Goal: Task Accomplishment & Management: Manage account settings

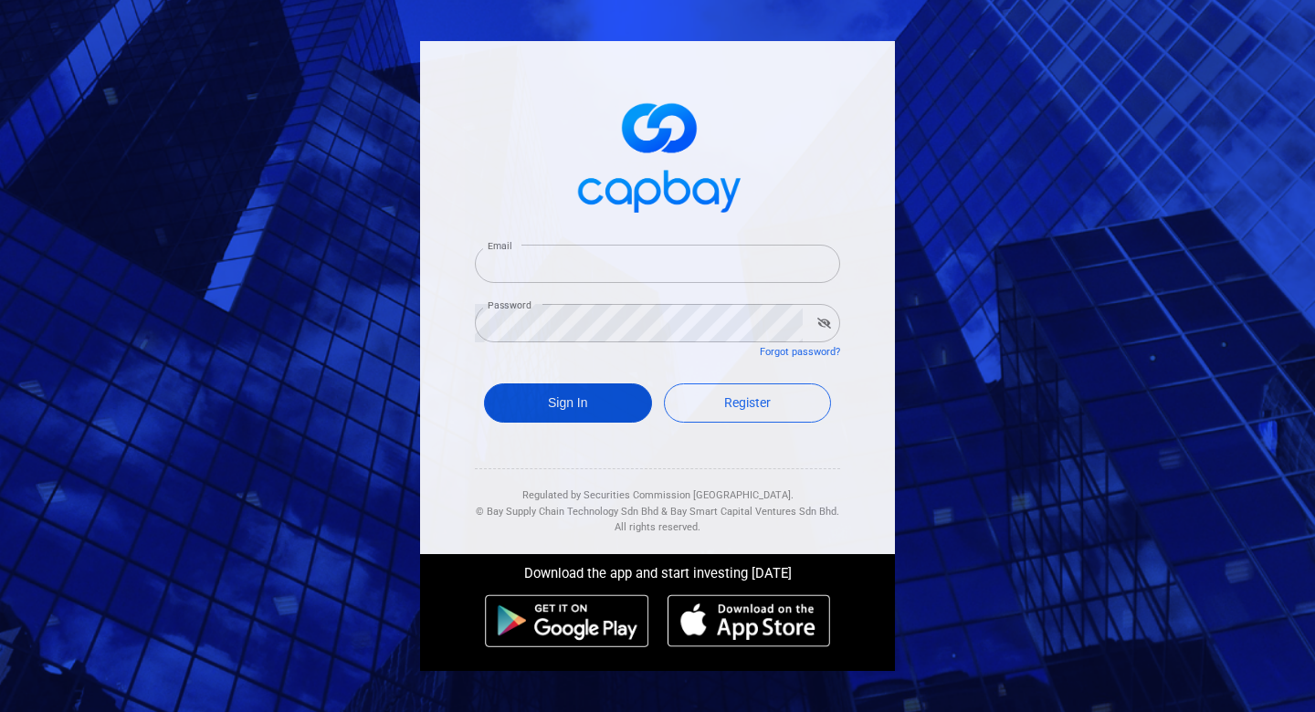
type input "[EMAIL_ADDRESS][DOMAIN_NAME]"
click at [605, 409] on button "Sign In" at bounding box center [568, 403] width 168 height 39
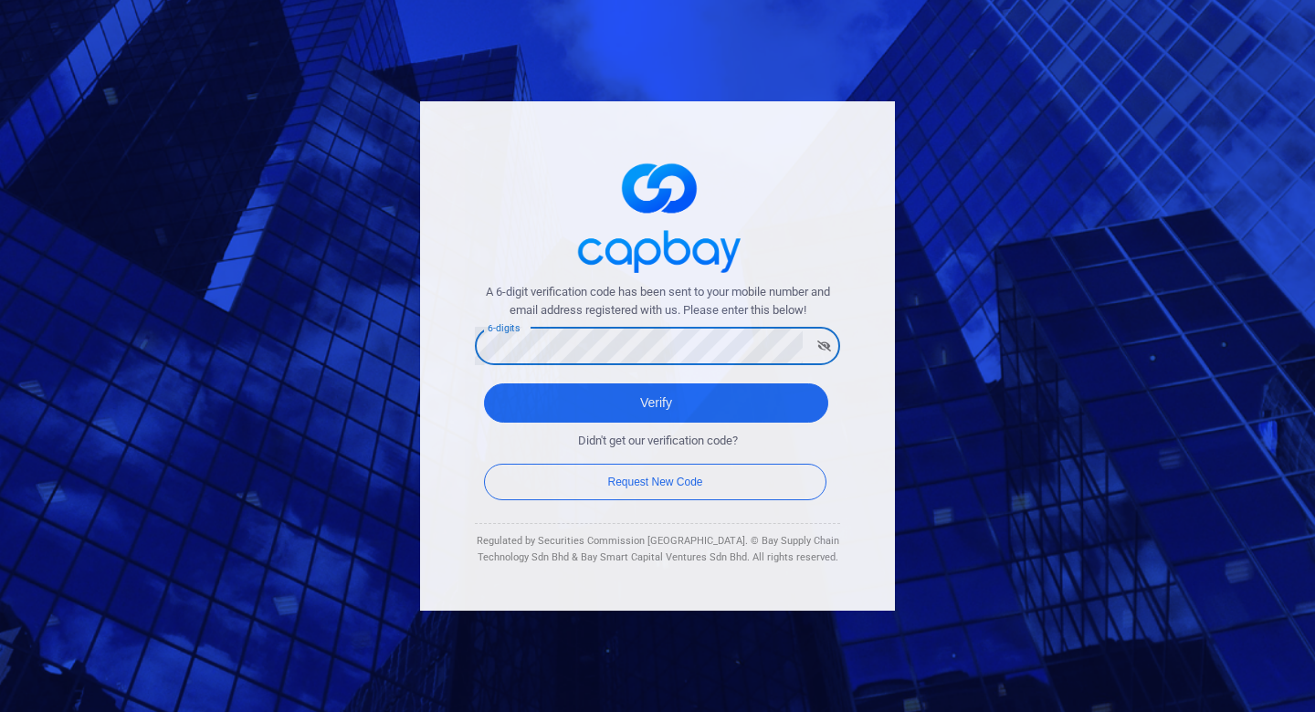
click at [484, 384] on button "Verify" at bounding box center [656, 403] width 344 height 39
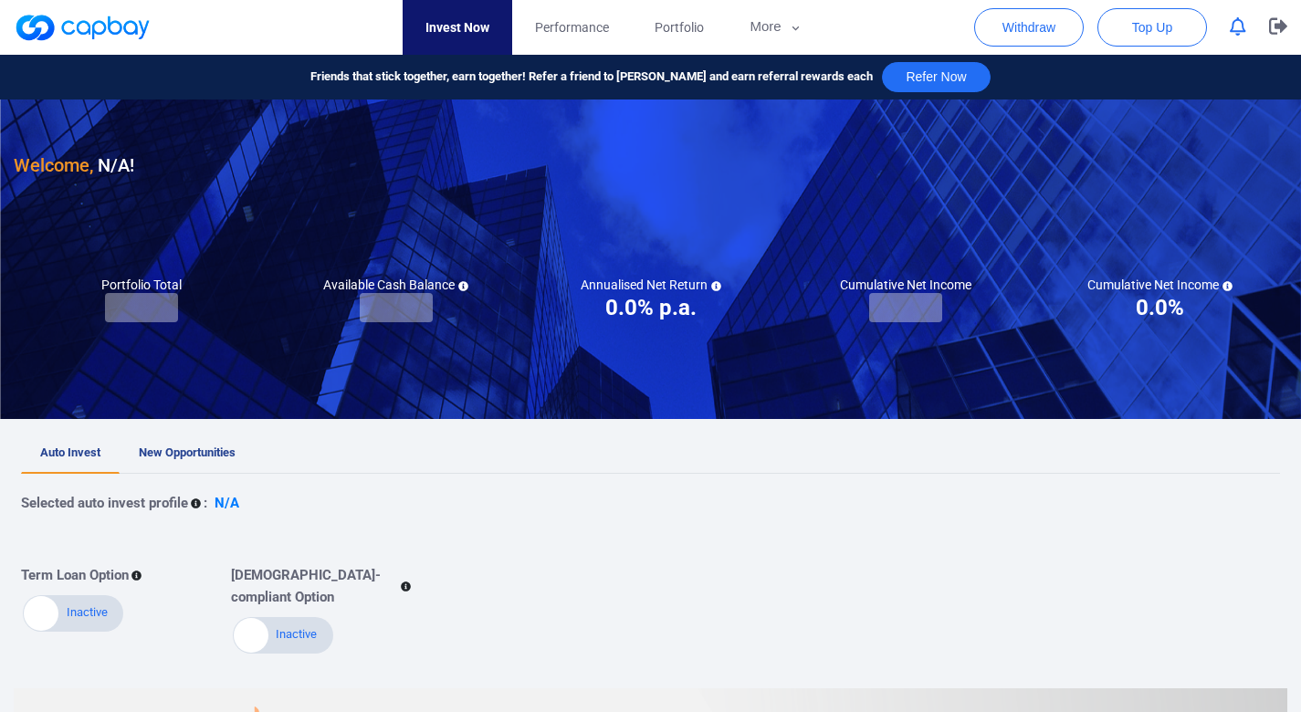
checkbox input "true"
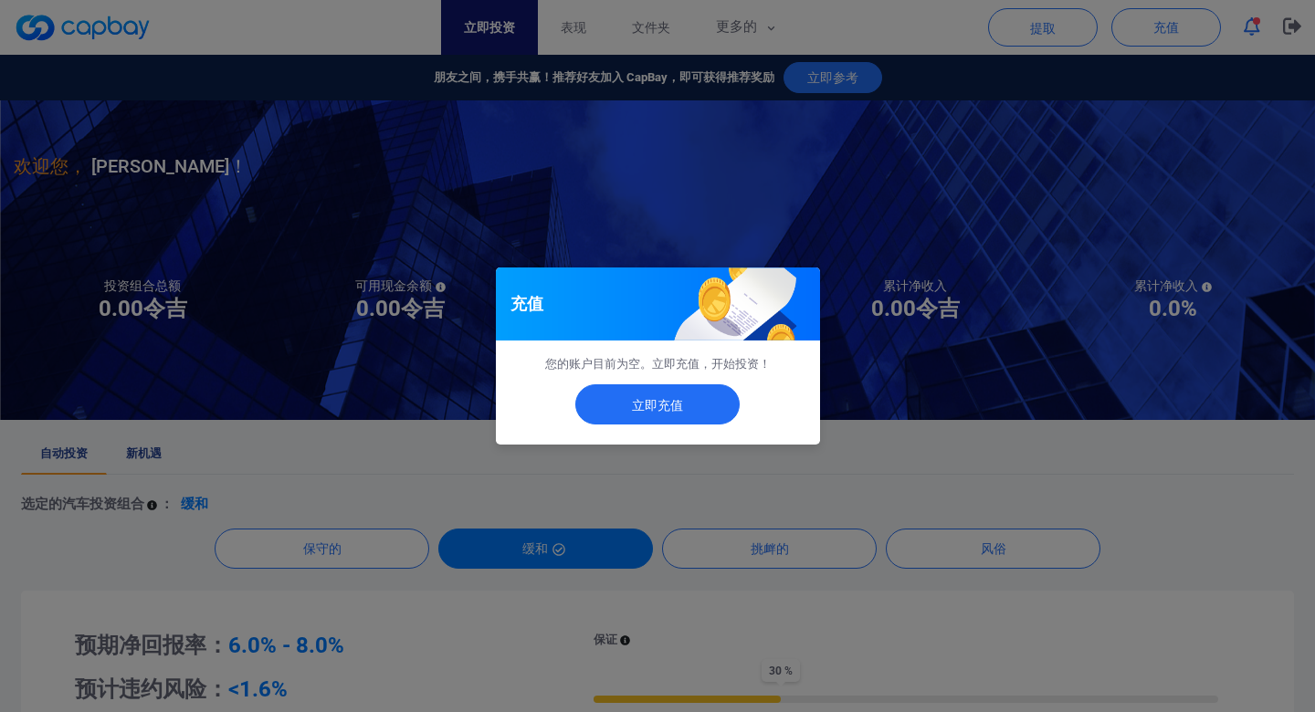
click at [1010, 409] on div "充值 您的账户目前为空。立即充值，开始投资！ 立即充值" at bounding box center [657, 356] width 1315 height 712
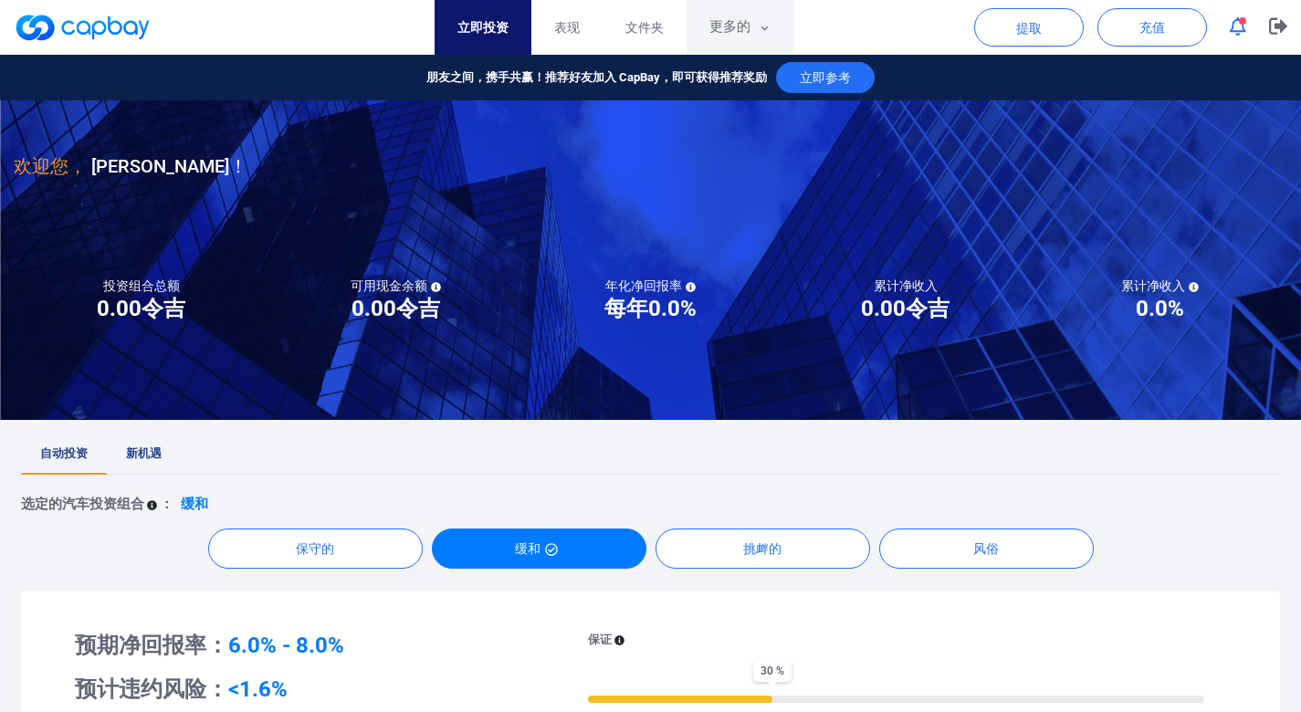
click at [719, 27] on font "更多的" at bounding box center [730, 26] width 41 height 16
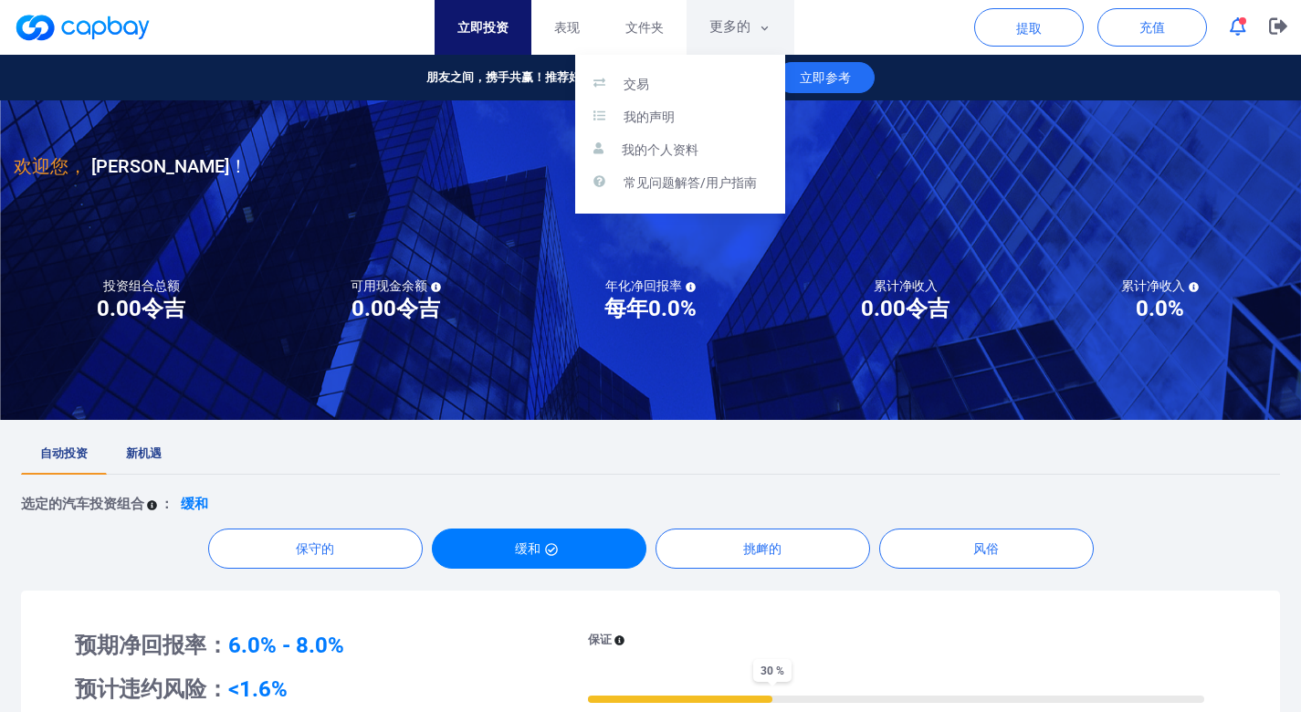
click at [719, 27] on button "button" at bounding box center [650, 356] width 1301 height 712
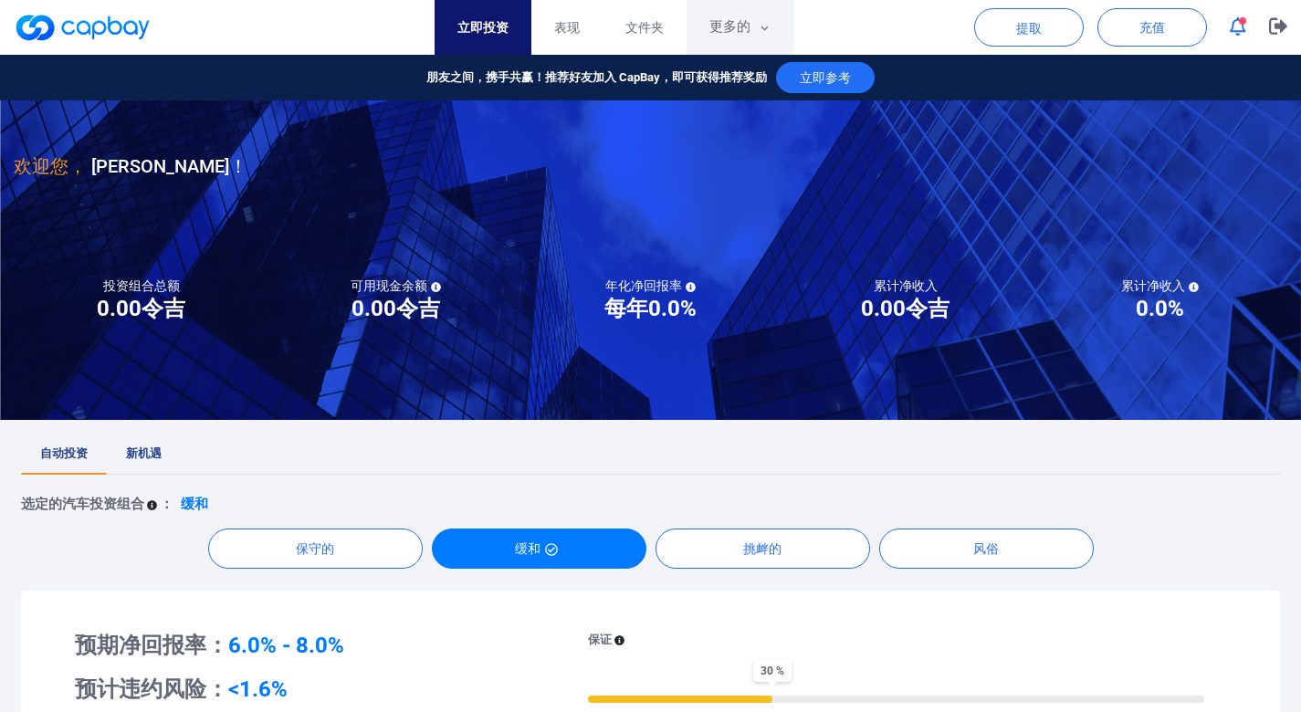
click at [751, 39] on button "更多的" at bounding box center [741, 27] width 108 height 55
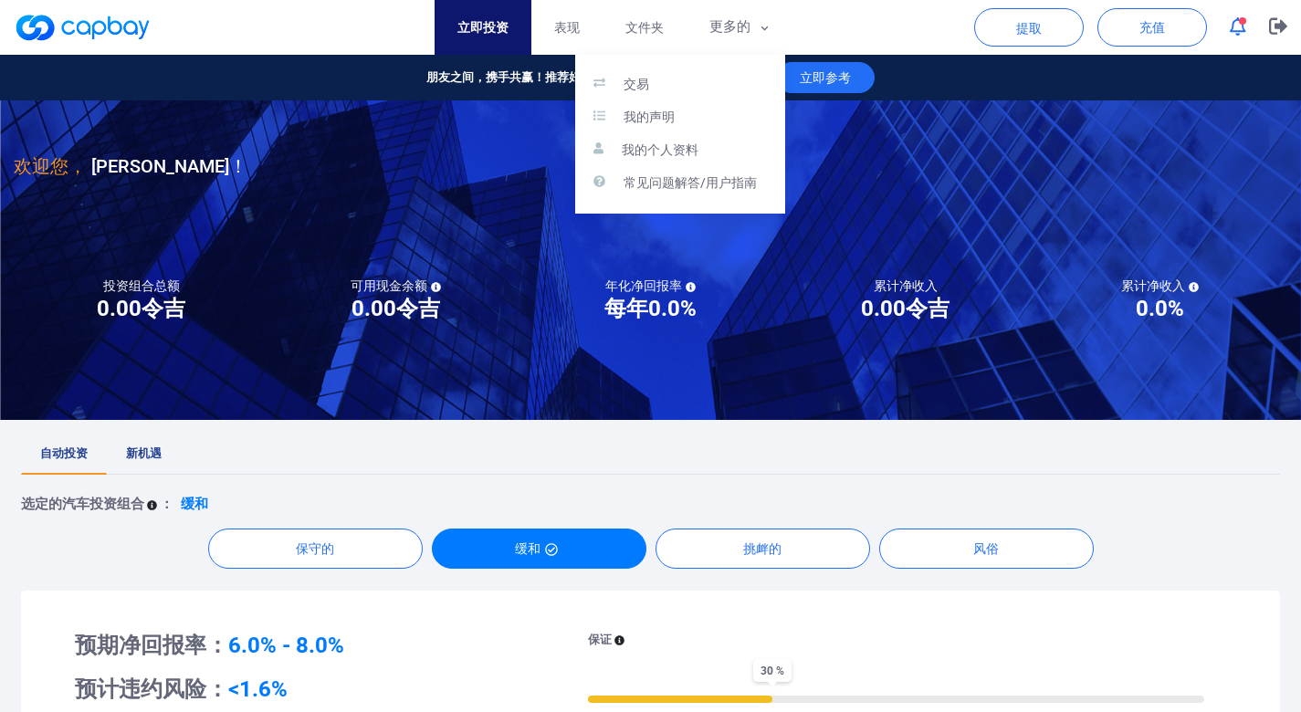
click at [639, 30] on button "button" at bounding box center [650, 356] width 1301 height 712
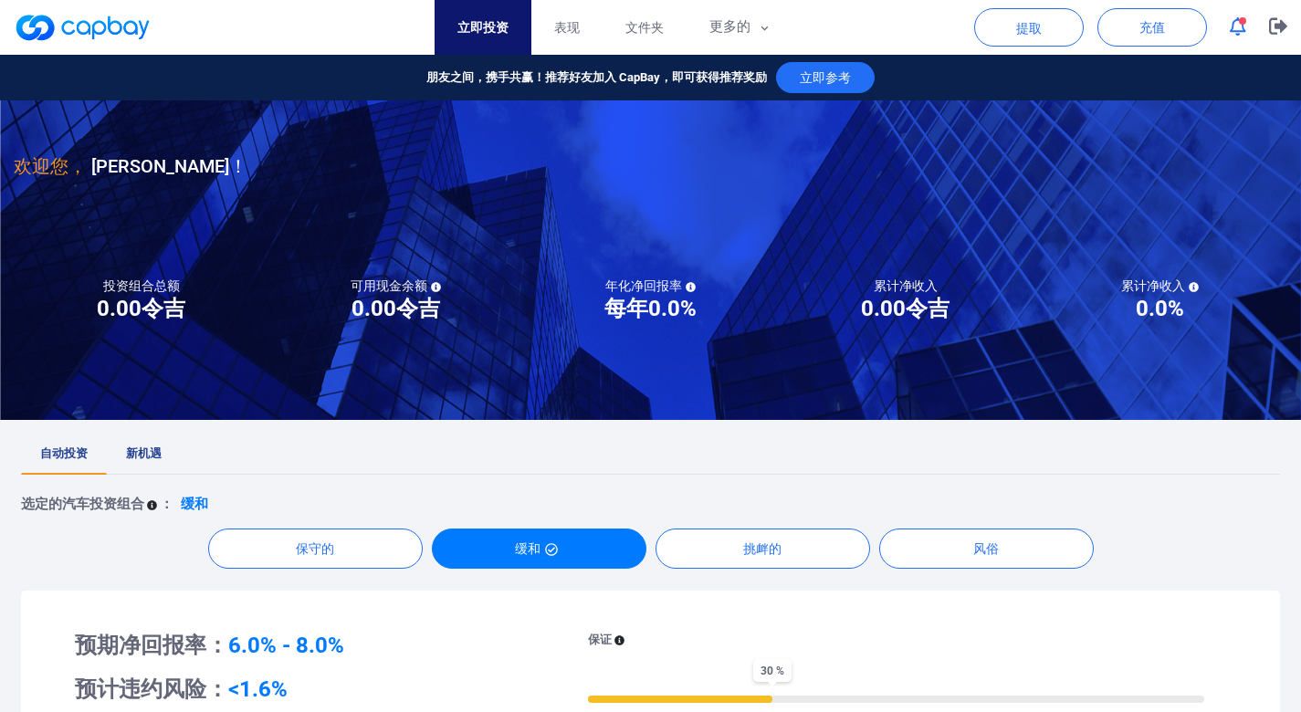
click at [639, 30] on font "文件夹" at bounding box center [645, 27] width 38 height 15
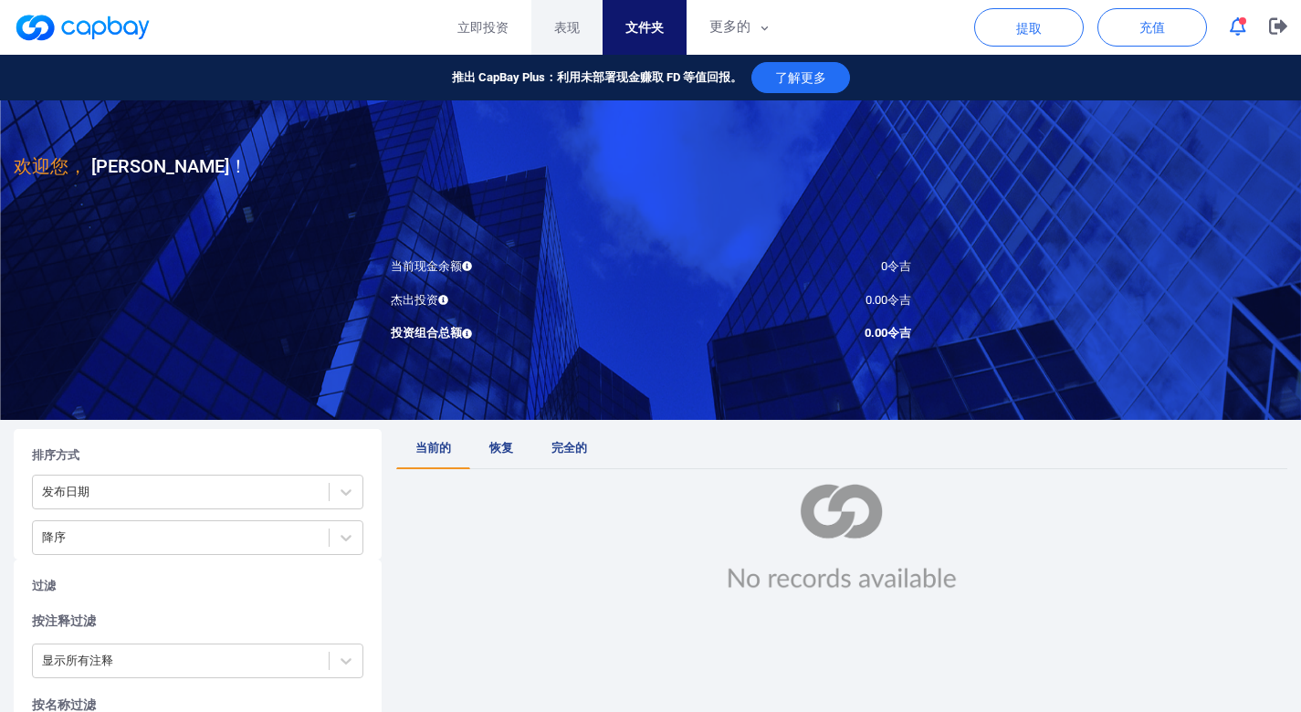
click at [591, 38] on link "表现" at bounding box center [567, 27] width 71 height 55
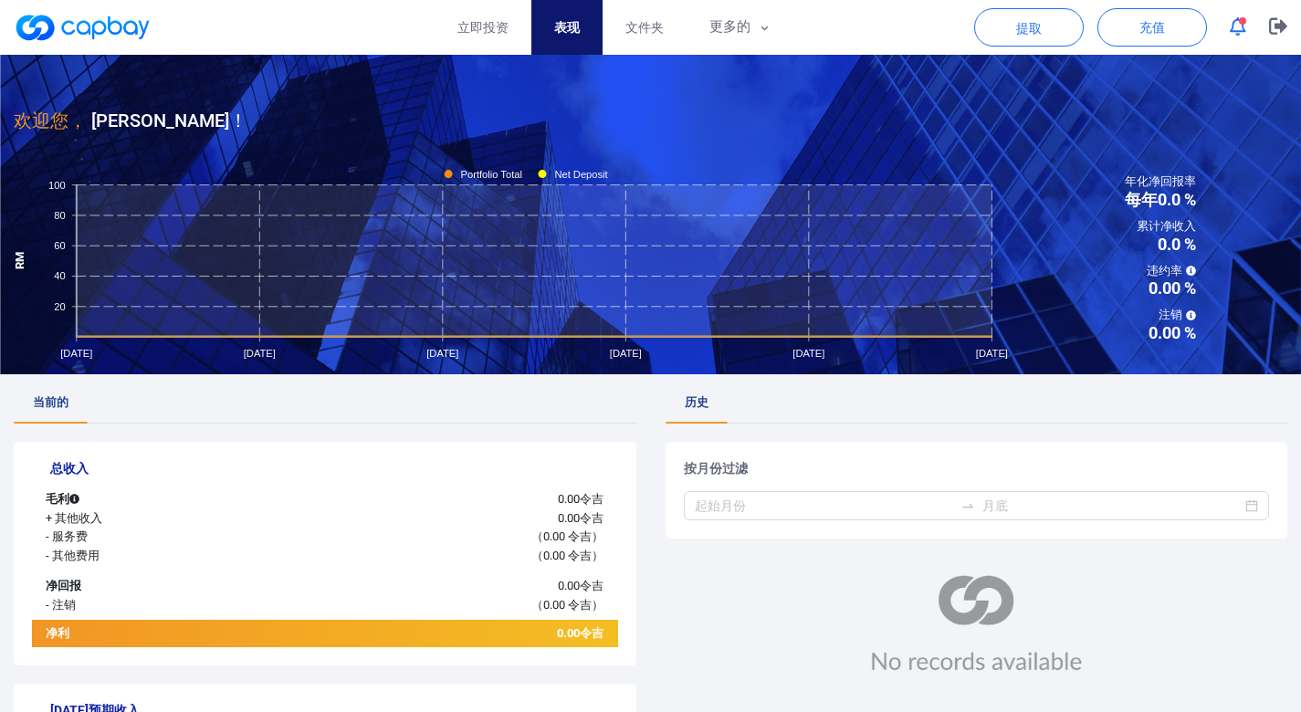
click at [1232, 26] on icon "button" at bounding box center [1238, 26] width 16 height 19
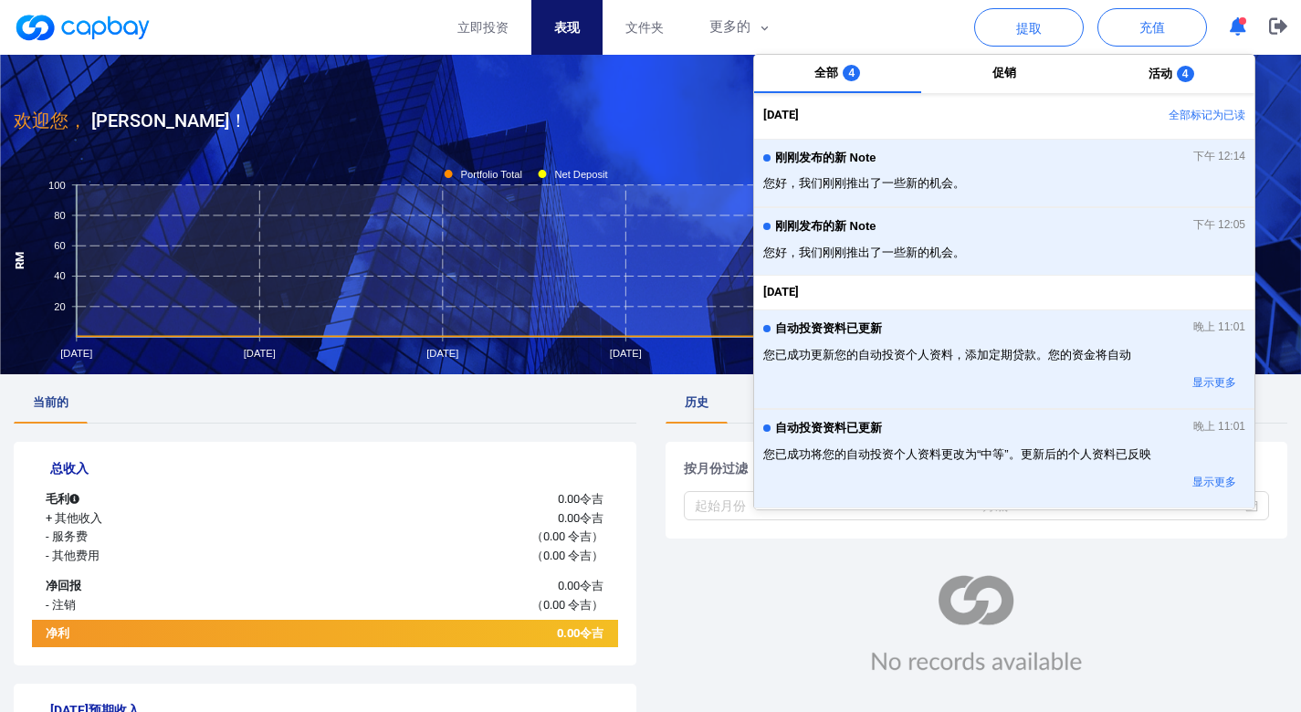
click at [1244, 26] on icon "button" at bounding box center [1238, 26] width 16 height 19
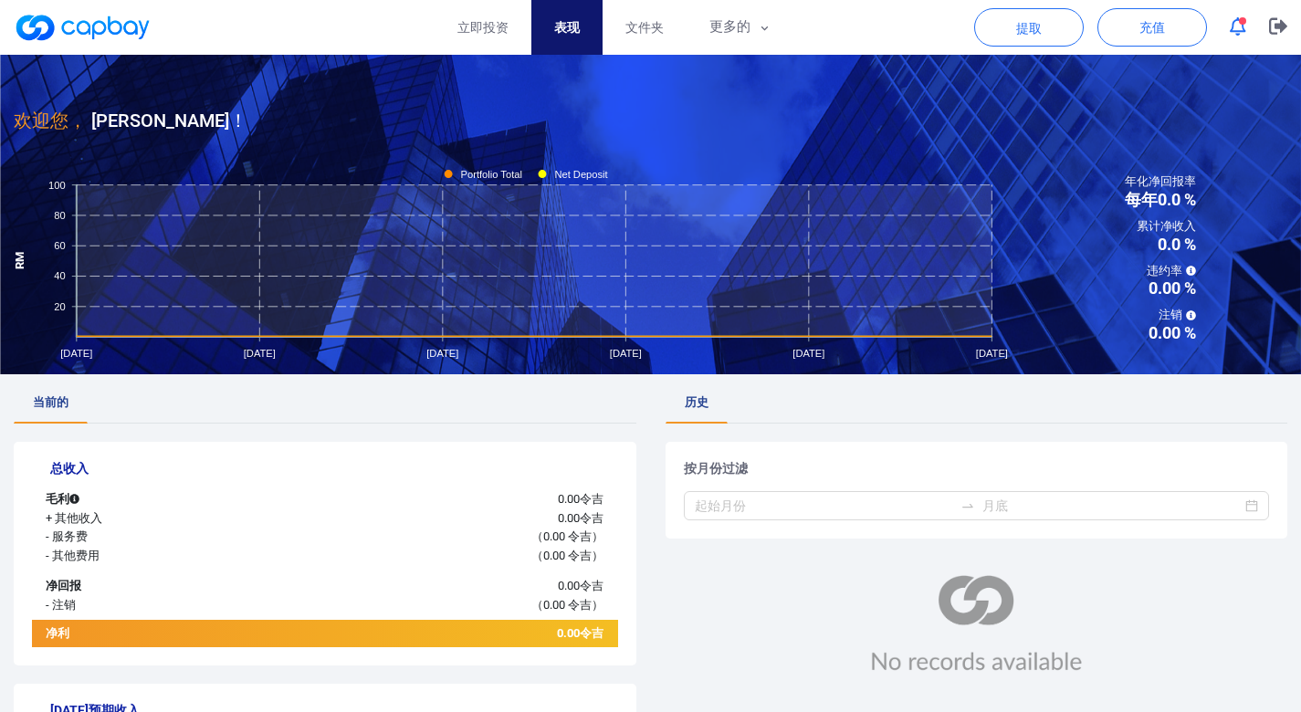
click at [1244, 26] on icon "button" at bounding box center [1238, 26] width 16 height 19
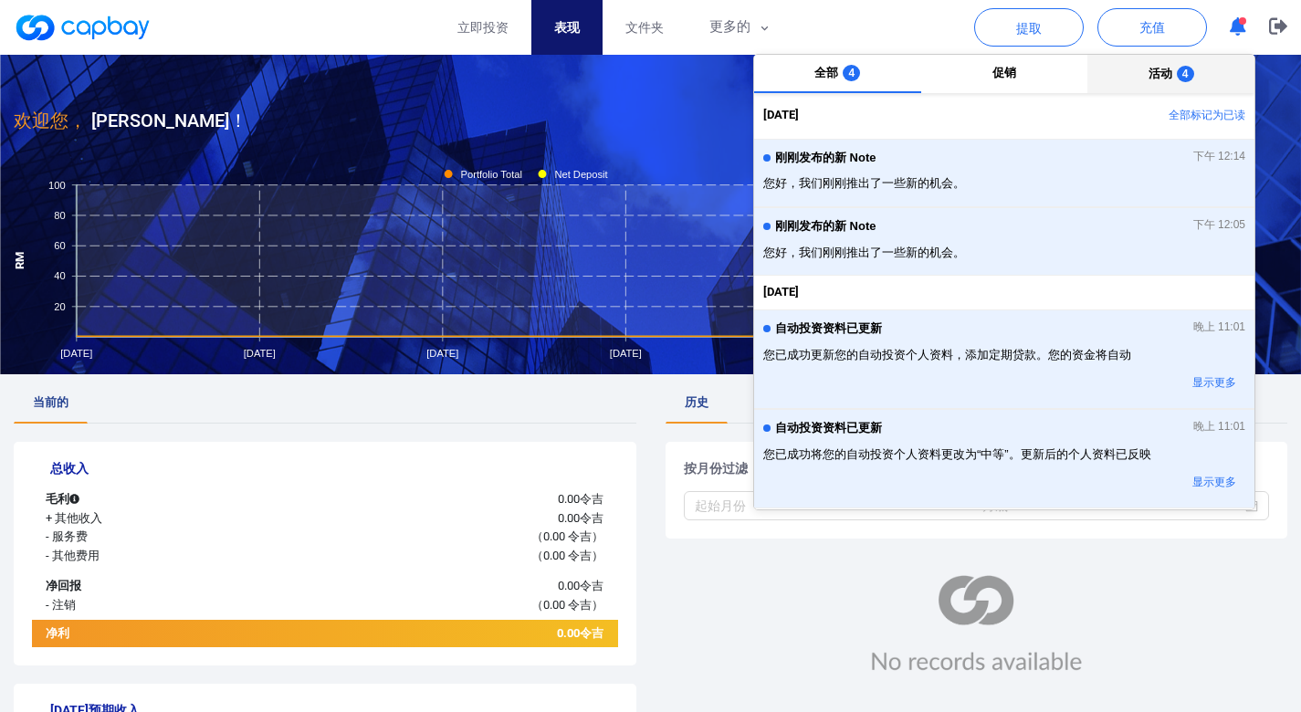
click at [1179, 69] on span "4" at bounding box center [1185, 74] width 17 height 16
click at [794, 71] on button "全部 4" at bounding box center [837, 74] width 167 height 38
click at [543, 9] on link "表现" at bounding box center [567, 27] width 71 height 55
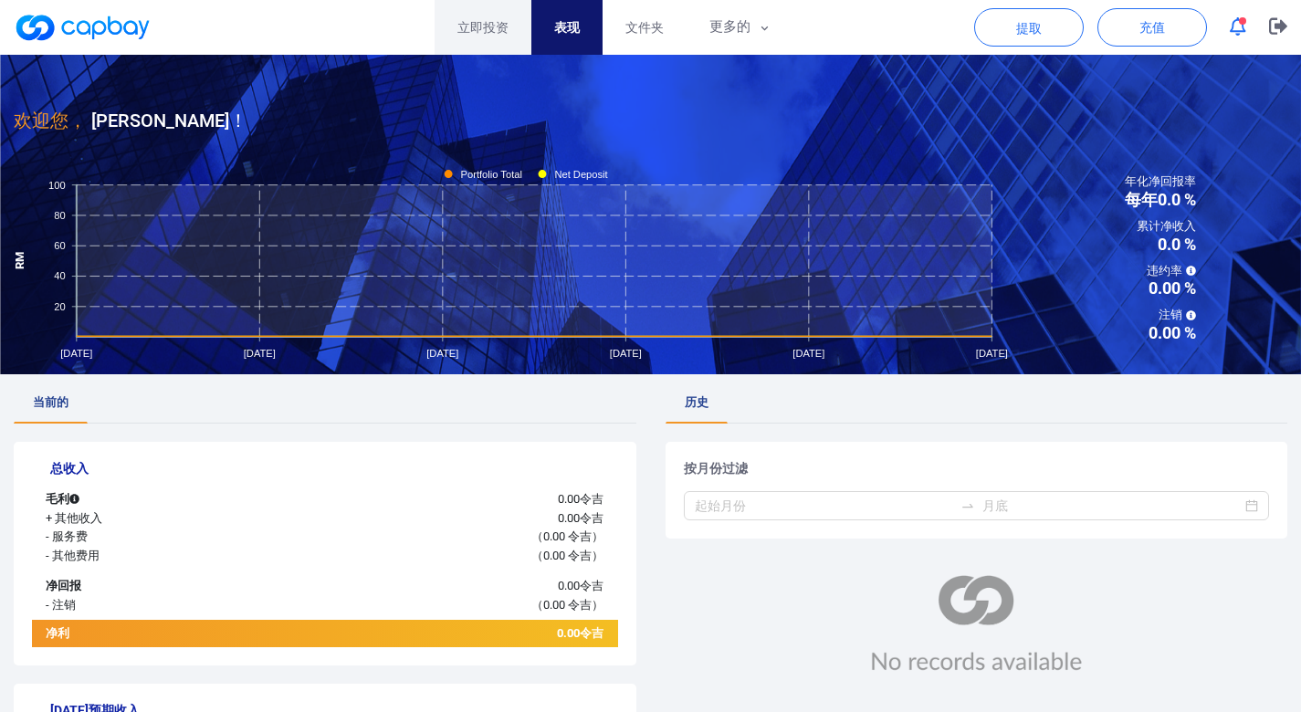
click at [500, 21] on font "立即投资" at bounding box center [483, 27] width 51 height 15
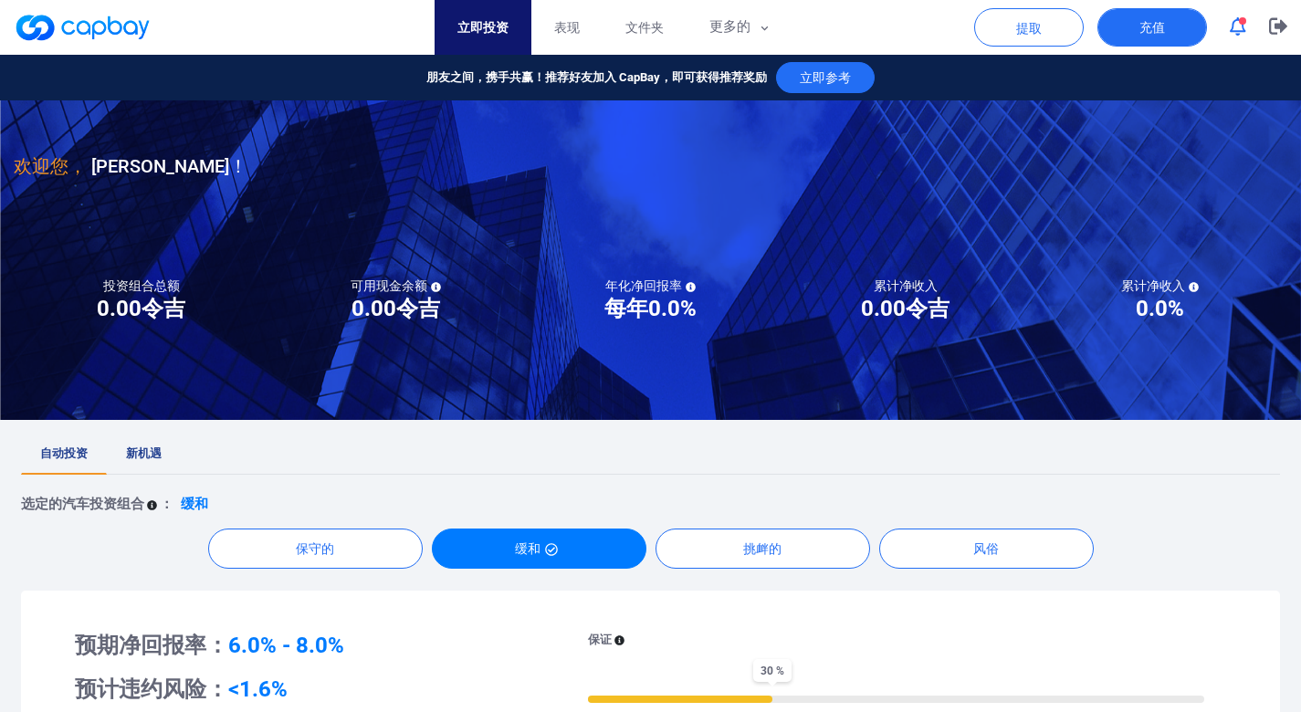
click at [1153, 27] on font "充值" at bounding box center [1153, 27] width 26 height 15
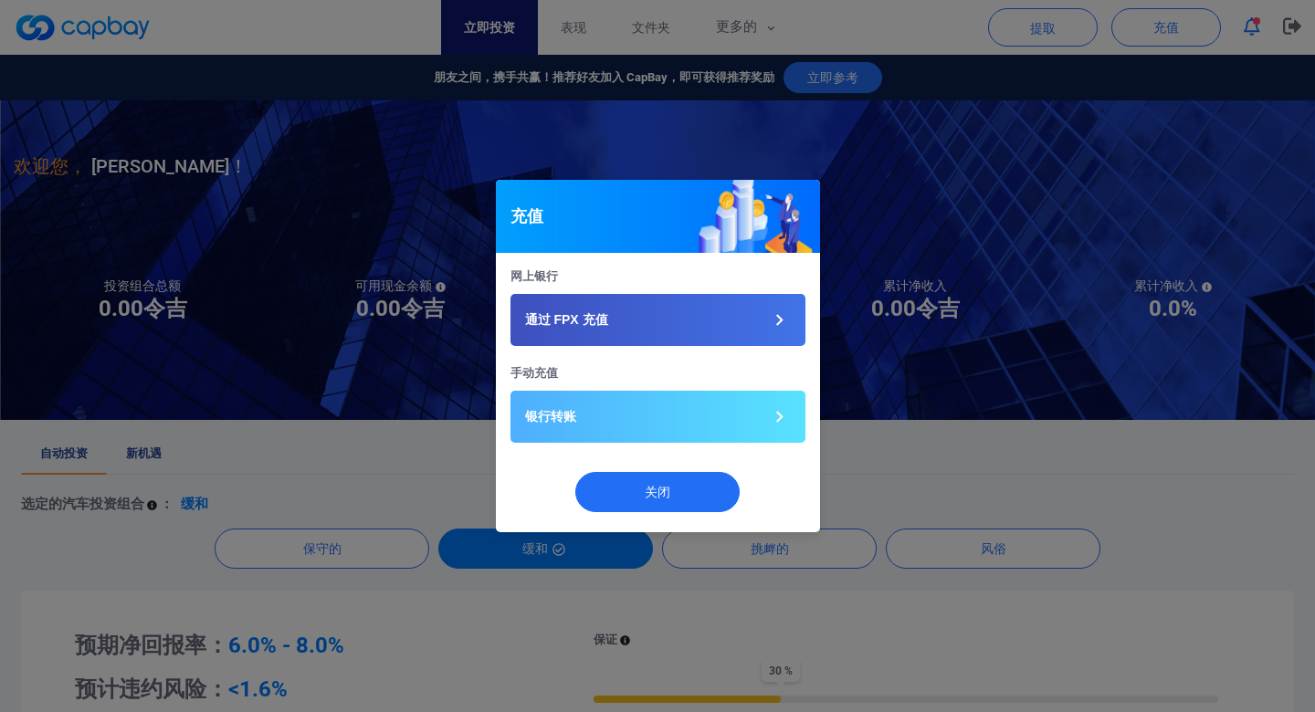
click at [918, 302] on div "充值 网上银行 通过 FPX 充值 手动充值 银行转账 关闭" at bounding box center [657, 356] width 1315 height 712
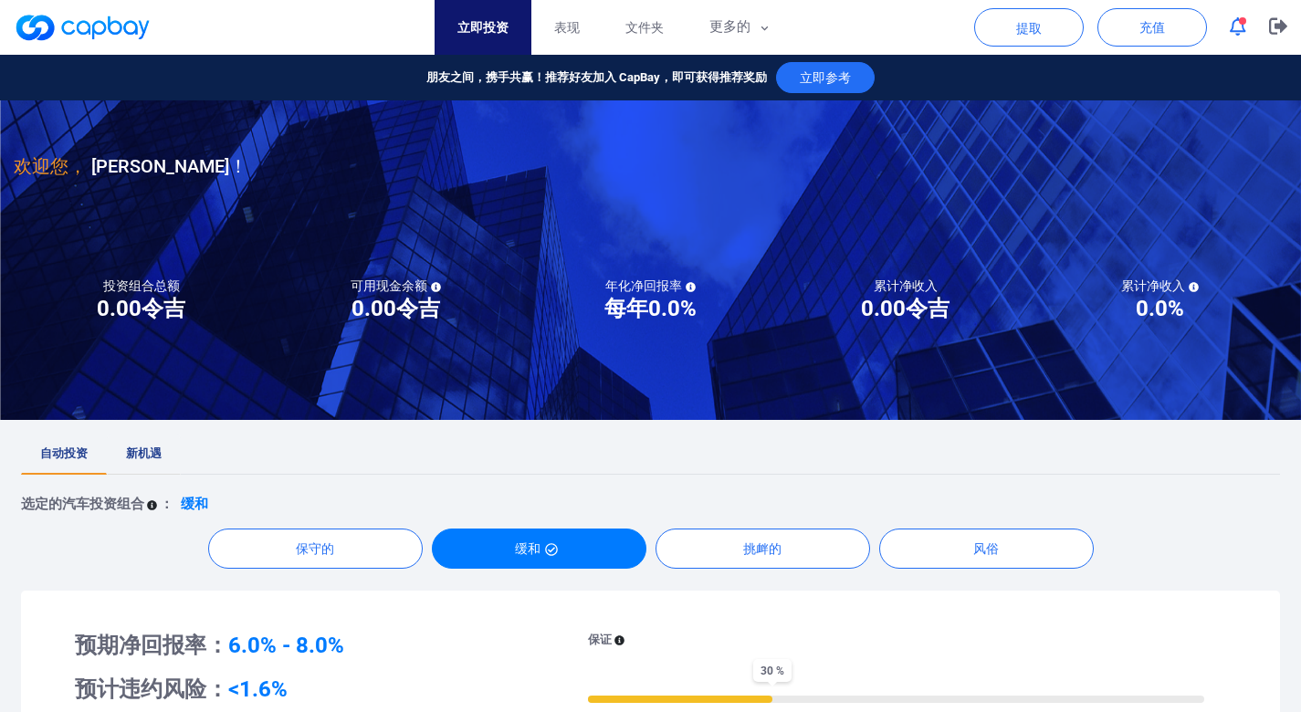
click at [143, 453] on font "新机遇" at bounding box center [144, 454] width 36 height 14
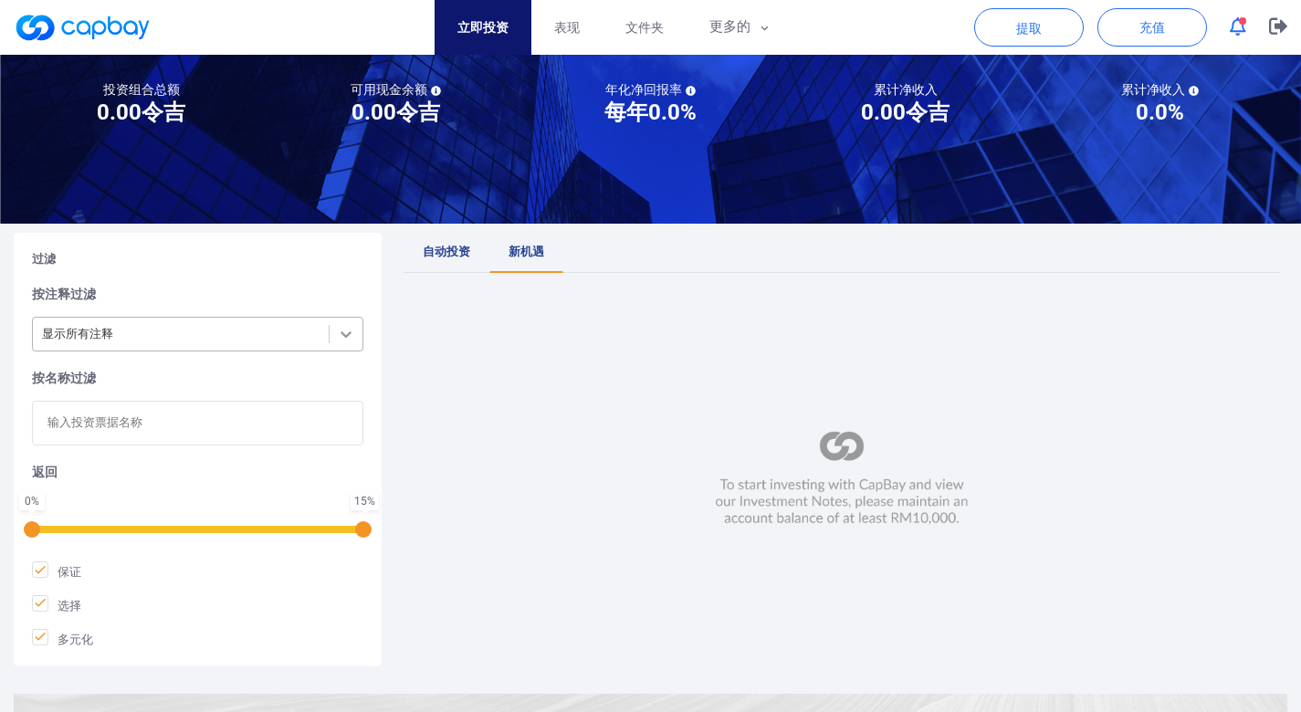
scroll to position [167, 0]
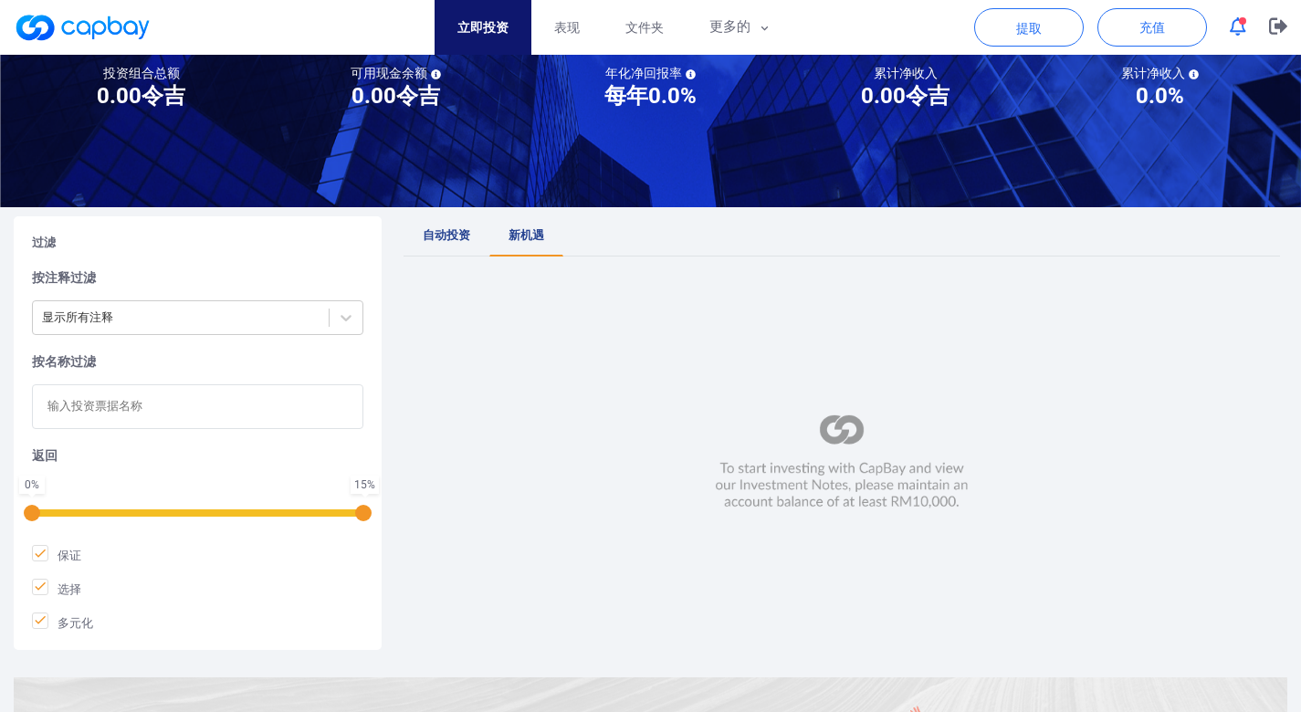
click at [229, 399] on input "text" at bounding box center [198, 406] width 332 height 45
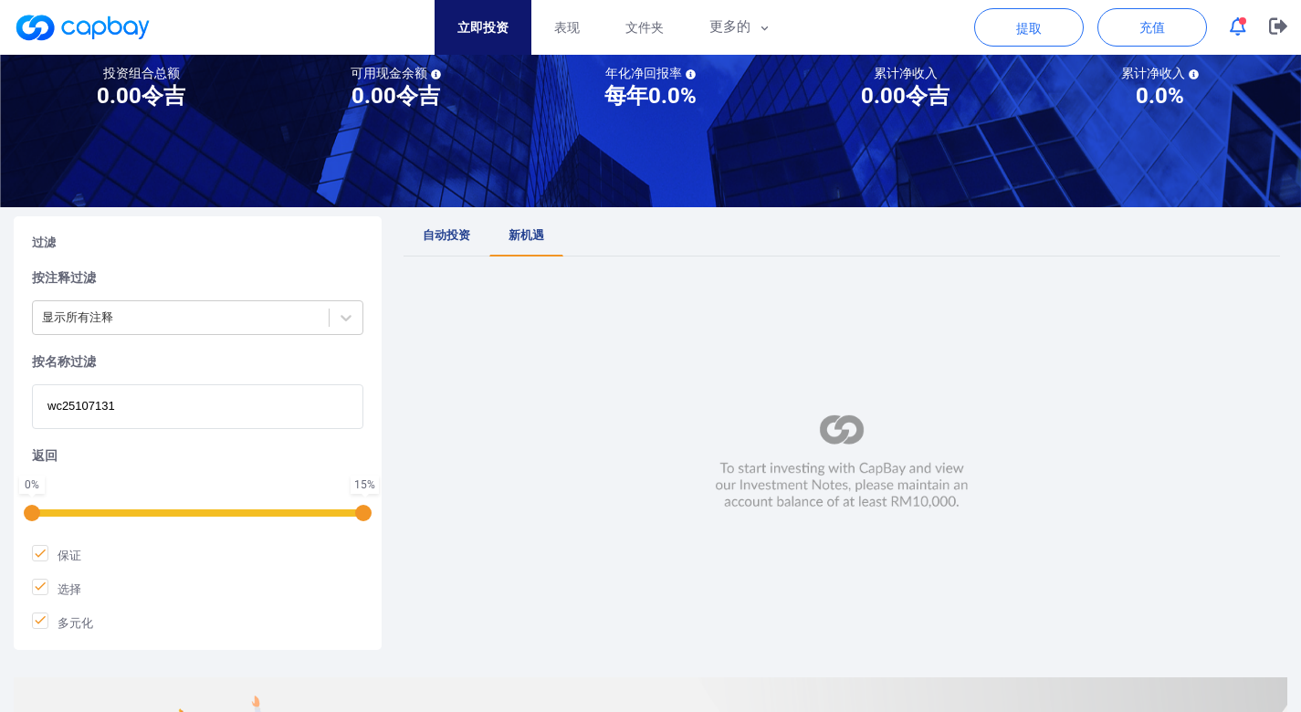
scroll to position [364, 0]
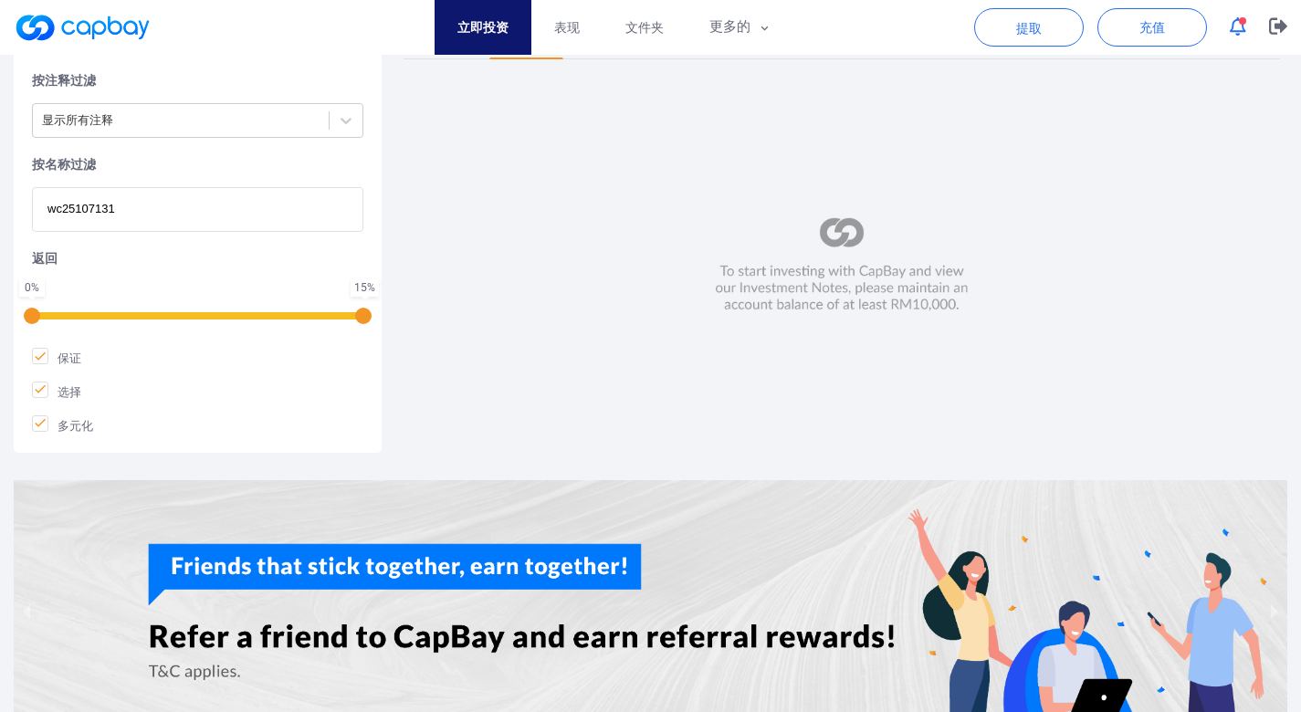
type input "wc25107131"
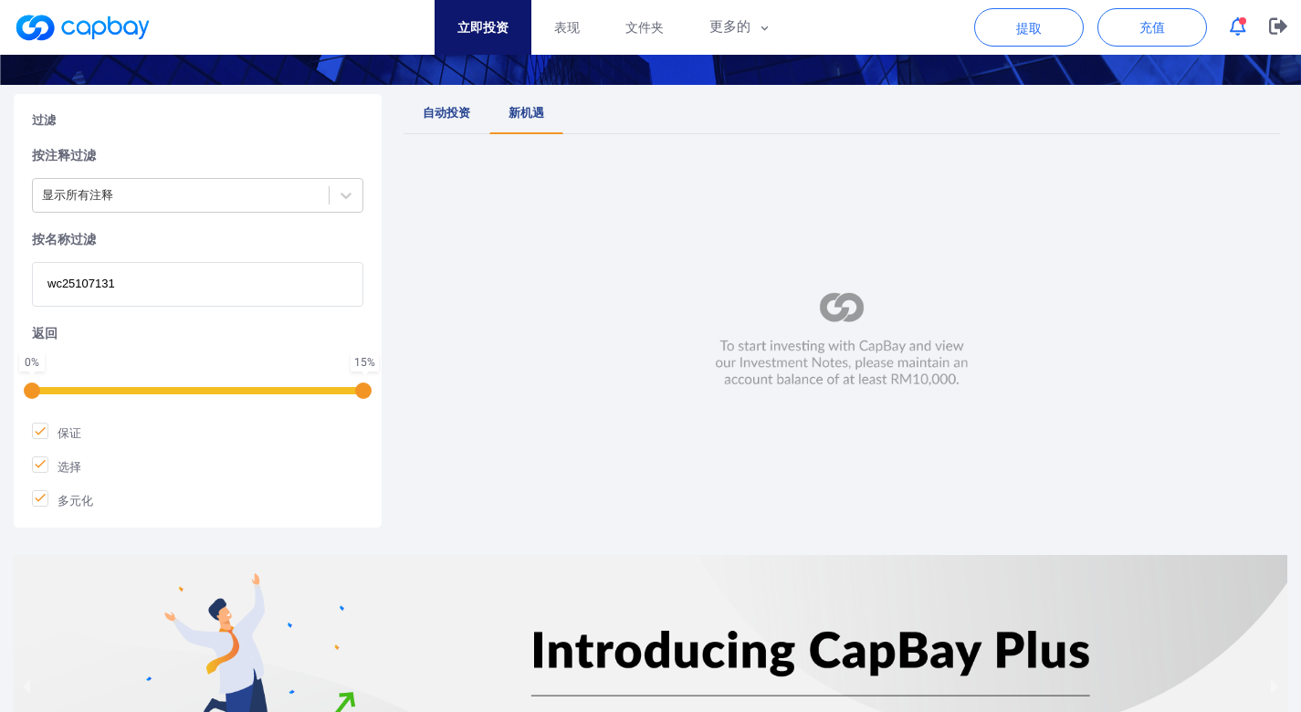
scroll to position [153, 0]
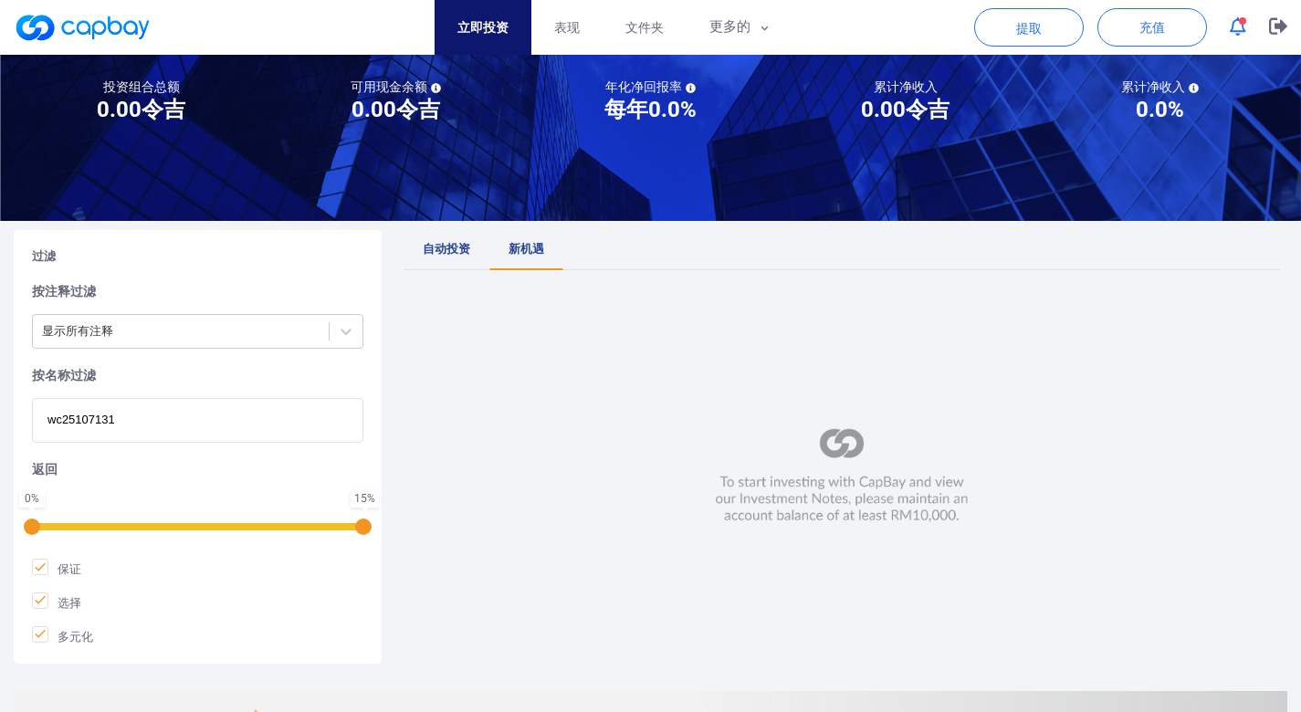
click at [162, 418] on input "wc25107131" at bounding box center [198, 420] width 332 height 45
